Goal: Check status: Check status

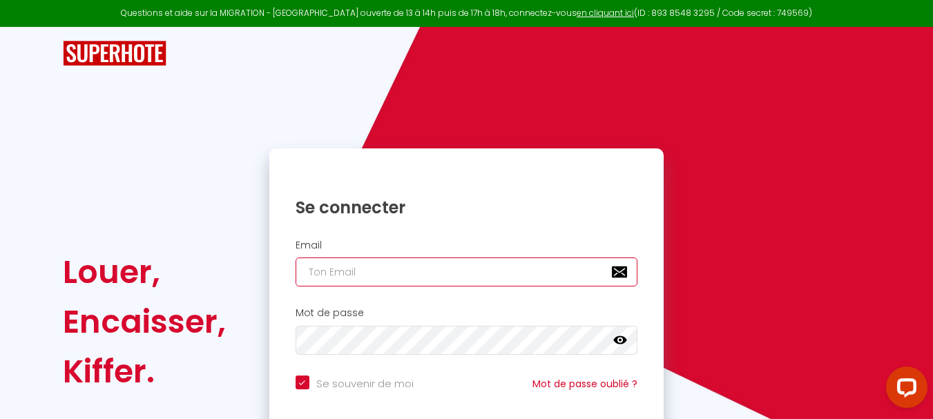
type input "[EMAIL_ADDRESS][DOMAIN_NAME]"
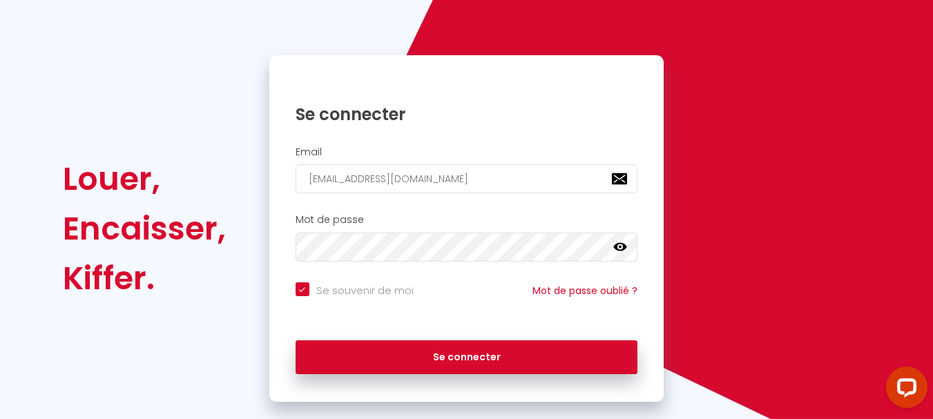
scroll to position [104, 0]
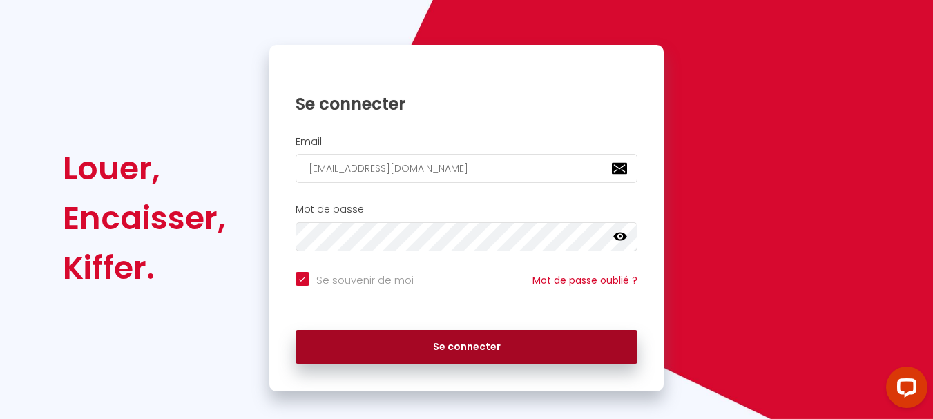
click at [484, 344] on button "Se connecter" at bounding box center [467, 347] width 343 height 35
checkbox input "true"
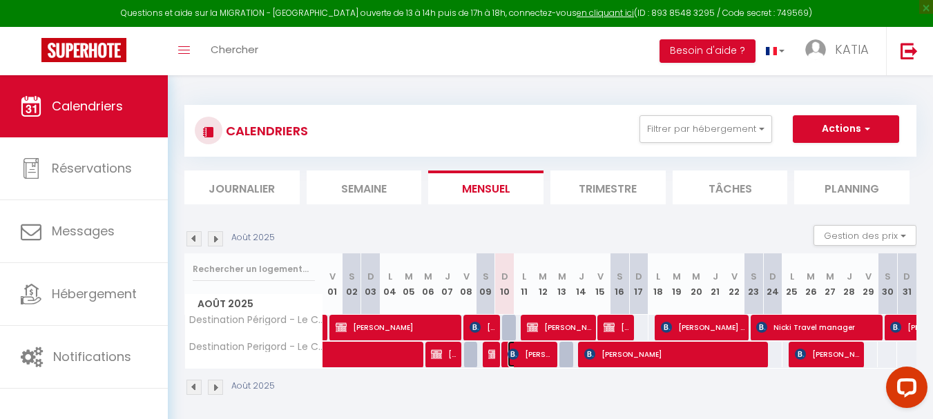
click at [548, 354] on span "[PERSON_NAME]" at bounding box center [530, 354] width 45 height 26
select select "OK"
select select "1"
select select "0"
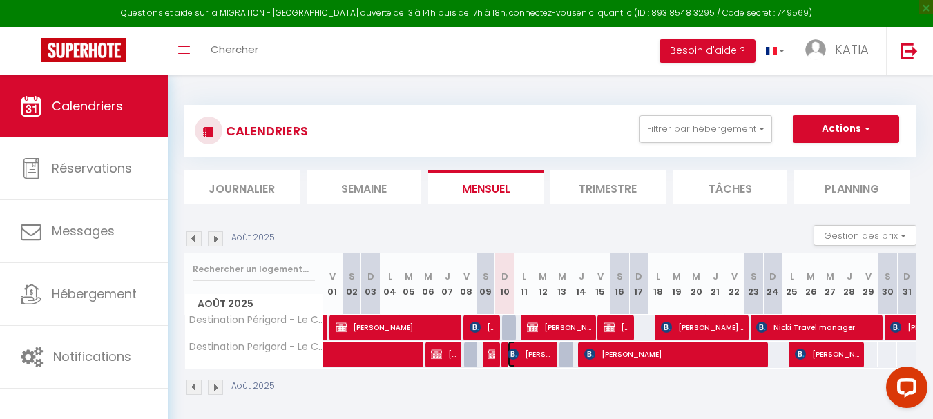
select select "1"
select select
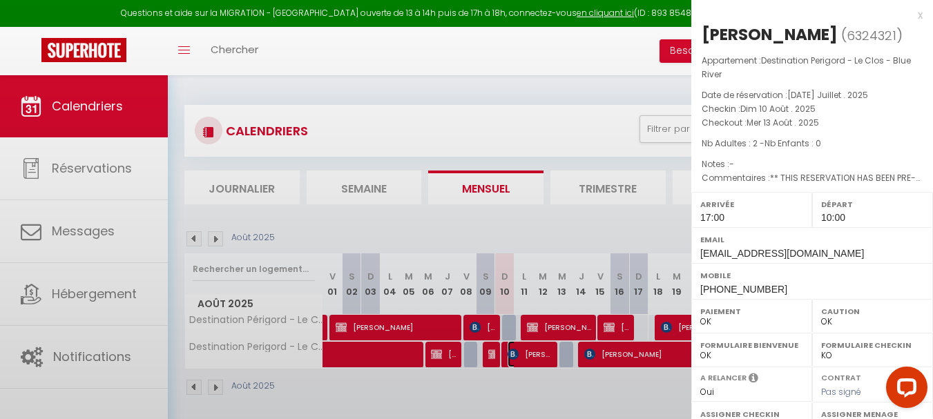
select select "44291"
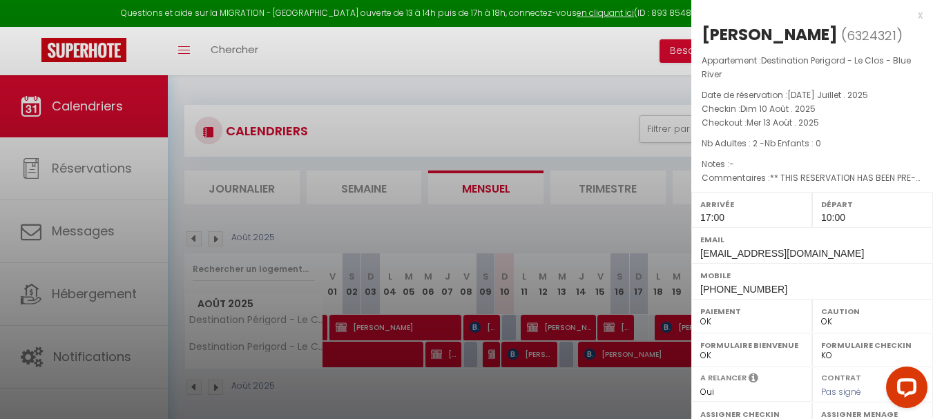
click at [570, 378] on div at bounding box center [466, 209] width 933 height 419
